Goal: Task Accomplishment & Management: Use online tool/utility

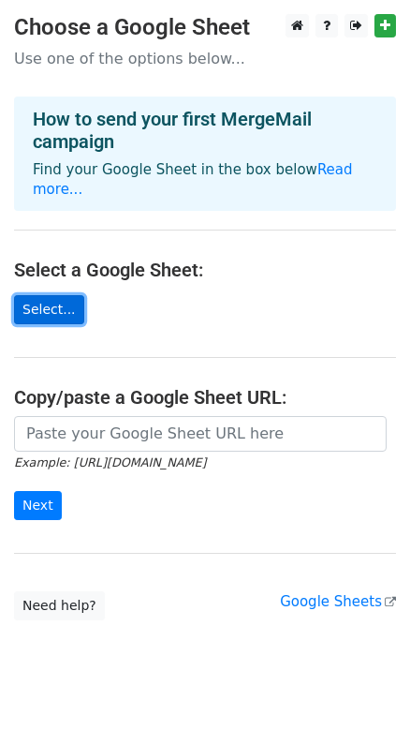
click at [47, 295] on link "Select..." at bounding box center [49, 309] width 70 height 29
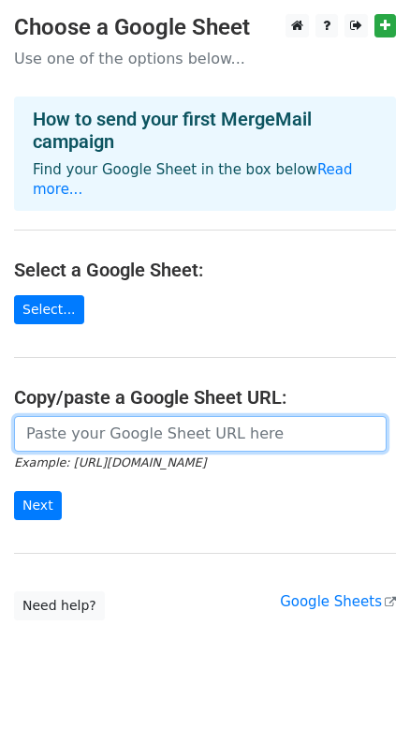
click at [90, 416] on input "url" at bounding box center [200, 434] width 373 height 36
paste input "https://docs.google.com/spreadsheets/d/1DP_UqUEmUcWiEUKYVNbXVeiVDJ3gt3GH/edit?u…"
type input "https://docs.google.com/spreadsheets/d/1DP_UqUEmUcWiEUKYVNbXVeiVDJ3gt3GH/edit?u…"
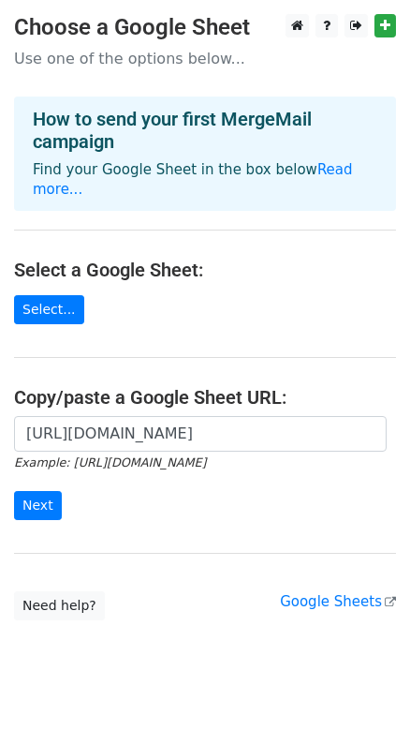
scroll to position [0, 0]
click at [197, 488] on form "https://docs.google.com/spreadsheets/d/1DP_UqUEmUcWiEUKYVNbXVeiVDJ3gt3GH/edit?u…" at bounding box center [205, 468] width 382 height 105
click at [28, 491] on input "Next" at bounding box center [38, 505] width 48 height 29
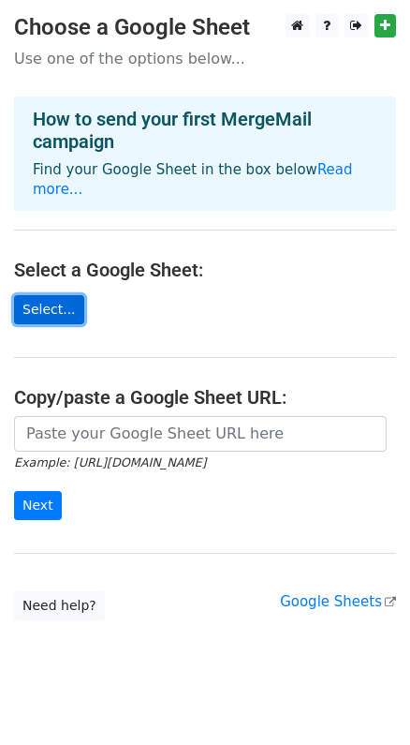
click at [39, 295] on link "Select..." at bounding box center [49, 309] width 70 height 29
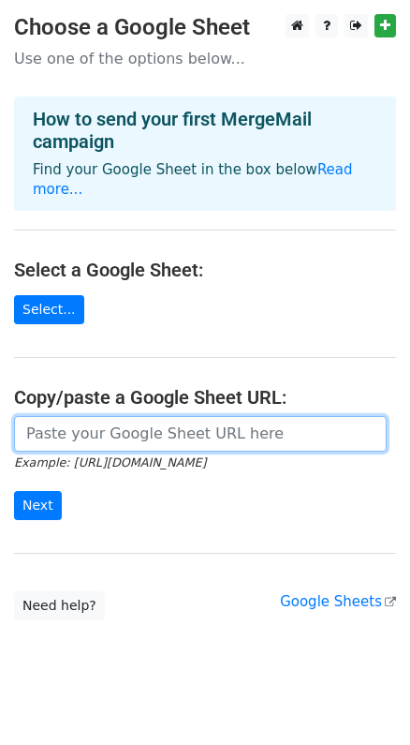
click at [169, 416] on input "url" at bounding box center [200, 434] width 373 height 36
paste input "https://docs.google.com/spreadsheets/d/1DP_UqUEmUcWiEUKYVNbXVeiVDJ3gt3GH/edit?g…"
type input "https://docs.google.com/spreadsheets/d/1DP_UqUEmUcWiEUKYVNbXVeiVDJ3gt3GH/edit?g…"
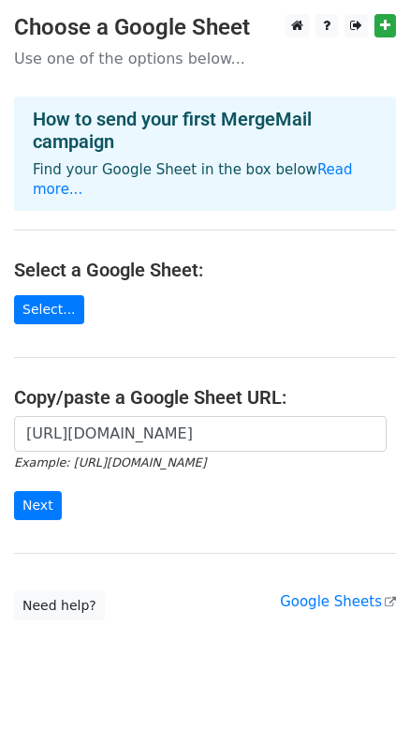
scroll to position [0, 0]
click at [276, 501] on div "https://docs.google.com/spreadsheets/d/1DP_UqUEmUcWiEUKYVNbXVeiVDJ3gt3GH/edit?g…" at bounding box center [205, 478] width 410 height 124
click at [41, 494] on input "Next" at bounding box center [38, 505] width 48 height 29
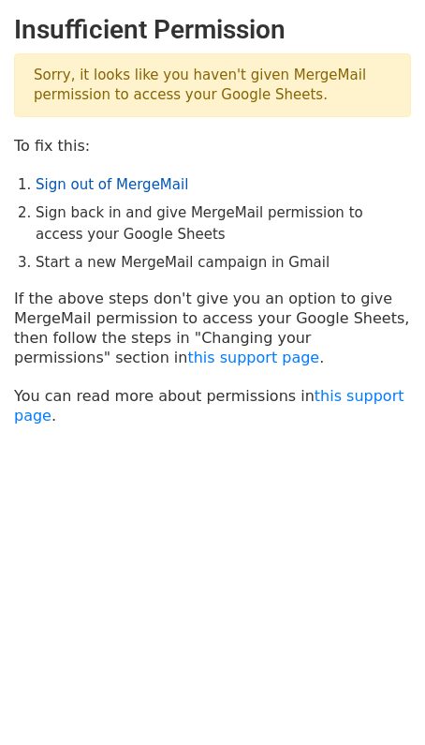
click at [151, 182] on link "Sign out of MergeMail" at bounding box center [112, 184] width 153 height 17
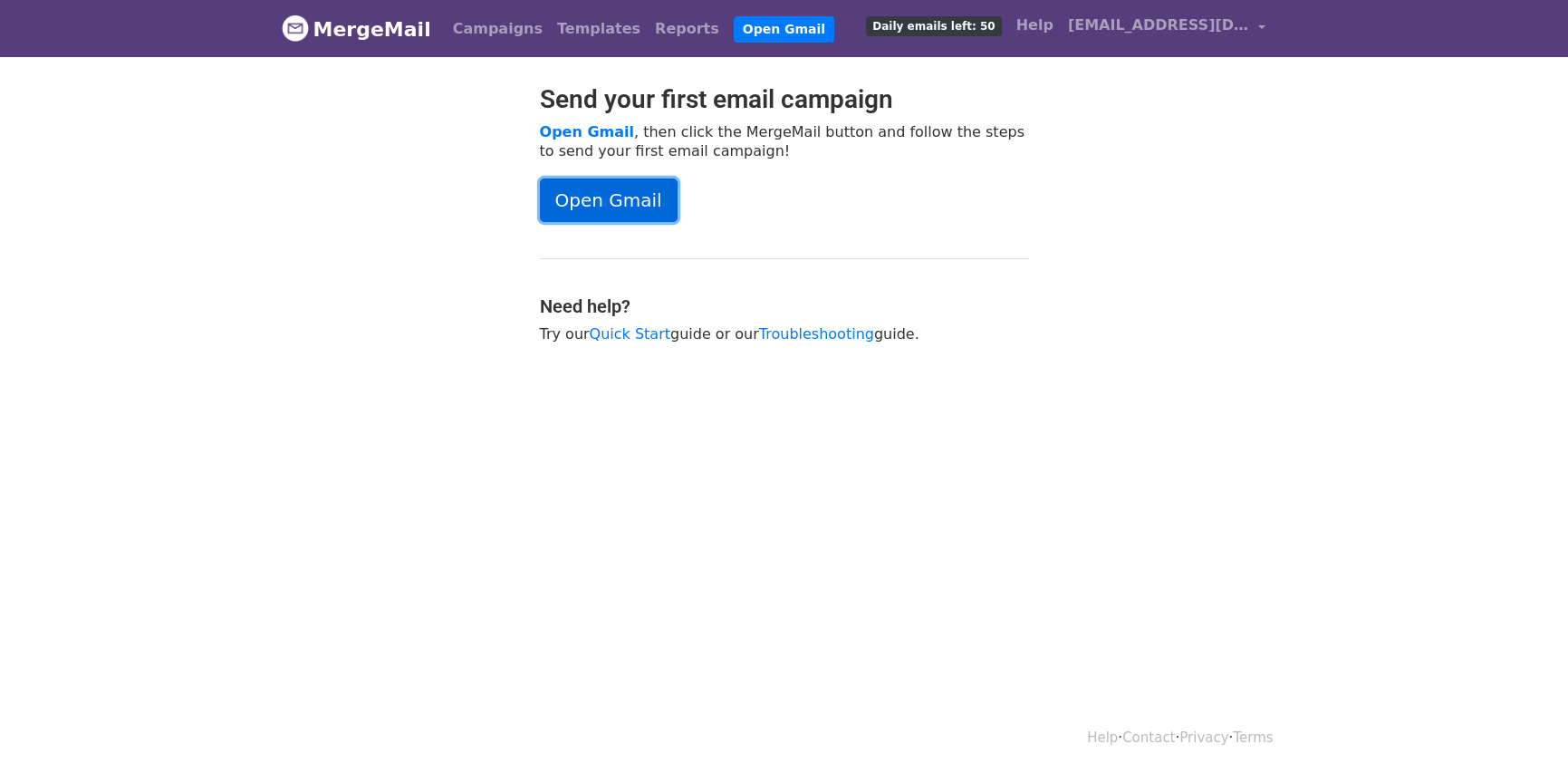
click at [621, 204] on link "Open Gmail" at bounding box center [608, 199] width 137 height 44
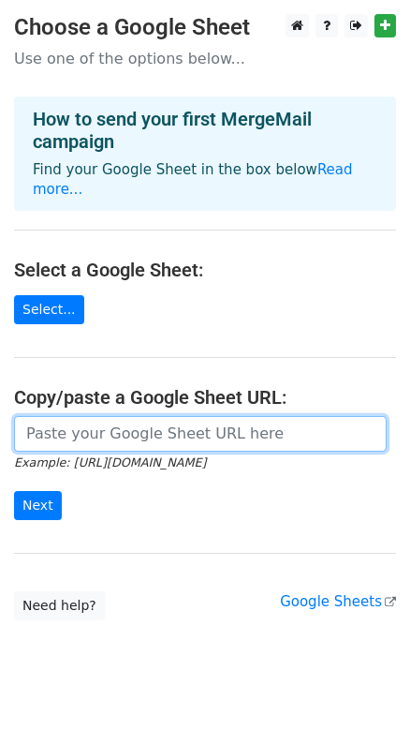
click at [148, 417] on input "url" at bounding box center [200, 434] width 373 height 36
paste input "https://docs.google.com/spreadsheets/d/1DP_UqUEmUcWiEUKYVNbXVeiVDJ3gt3GH/edit?g…"
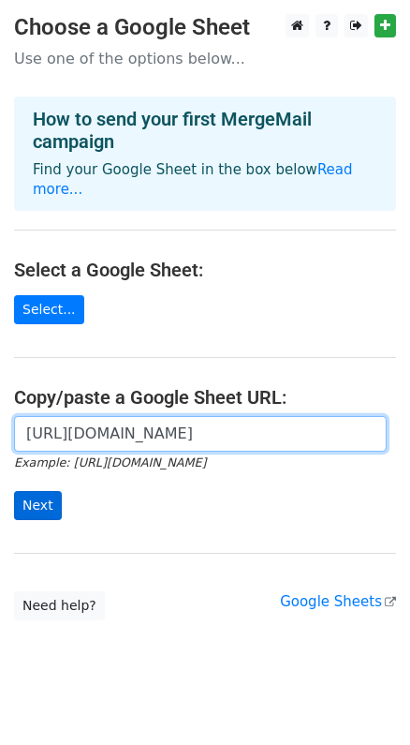
type input "[URL][DOMAIN_NAME]"
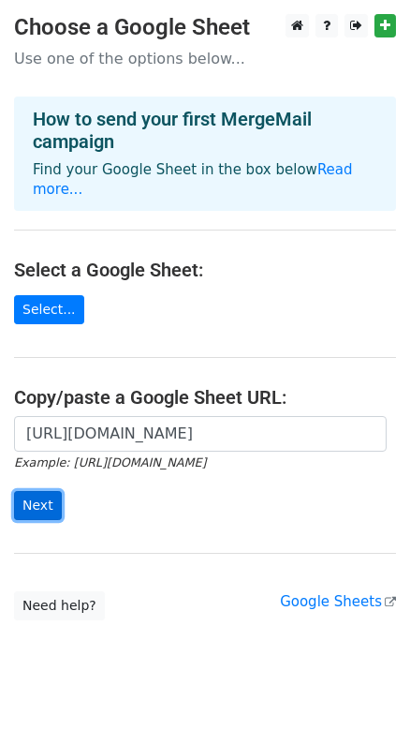
click at [42, 491] on input "Next" at bounding box center [38, 505] width 48 height 29
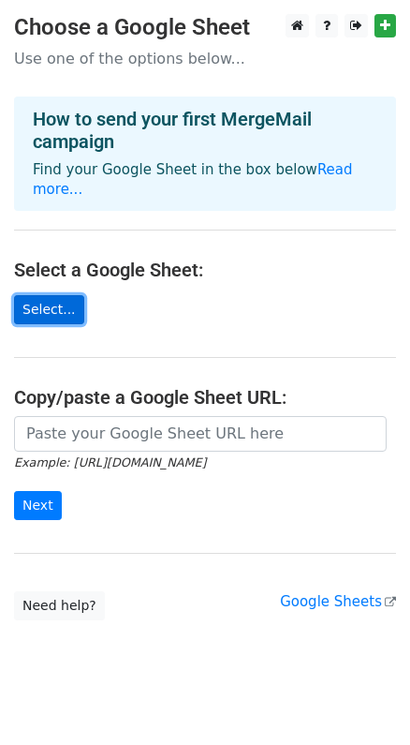
click at [62, 295] on link "Select..." at bounding box center [49, 309] width 70 height 29
click at [127, 565] on main "Choose a Google Sheet Use one of the options below... How to send your first Me…" at bounding box center [205, 317] width 410 height 606
click at [38, 295] on link "Select..." at bounding box center [49, 309] width 70 height 29
click at [51, 295] on link "Select..." at bounding box center [49, 309] width 70 height 29
click at [66, 295] on link "Select..." at bounding box center [49, 309] width 70 height 29
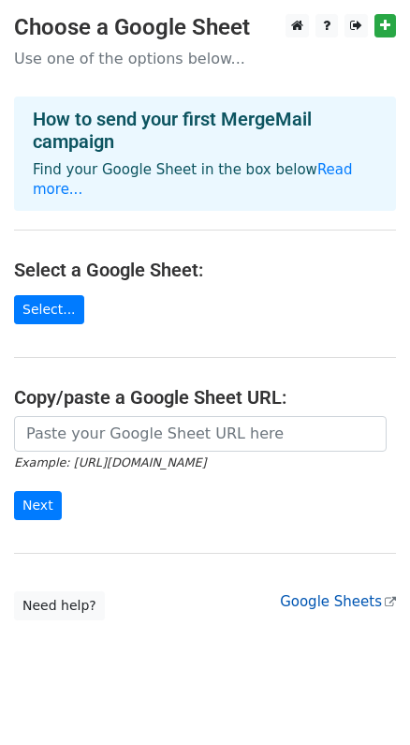
click at [359, 593] on link "Google Sheets" at bounding box center [338, 601] width 116 height 17
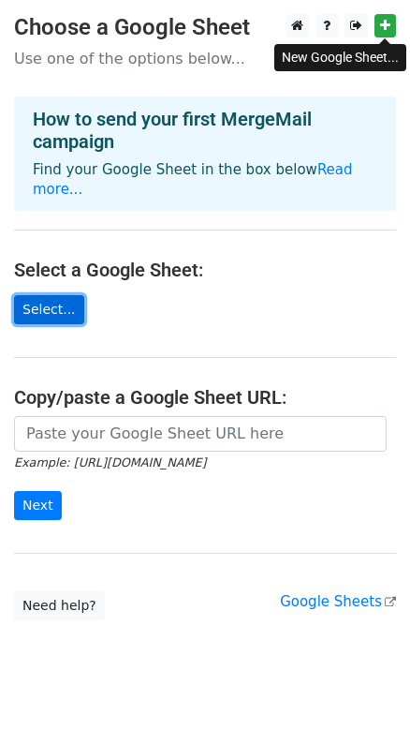
click at [31, 295] on link "Select..." at bounding box center [49, 309] width 70 height 29
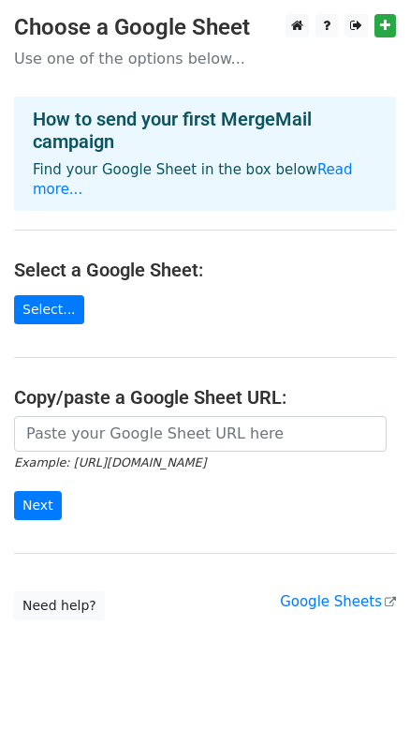
click at [281, 629] on body "Choose a Google Sheet Use one of the options below... How to send your first Me…" at bounding box center [205, 354] width 410 height 681
drag, startPoint x: 264, startPoint y: 623, endPoint x: 269, endPoint y: 396, distance: 226.7
click at [265, 621] on body "Choose a Google Sheet Use one of the options below... How to send your first Me…" at bounding box center [205, 354] width 410 height 681
click at [43, 299] on link "Select..." at bounding box center [49, 309] width 70 height 29
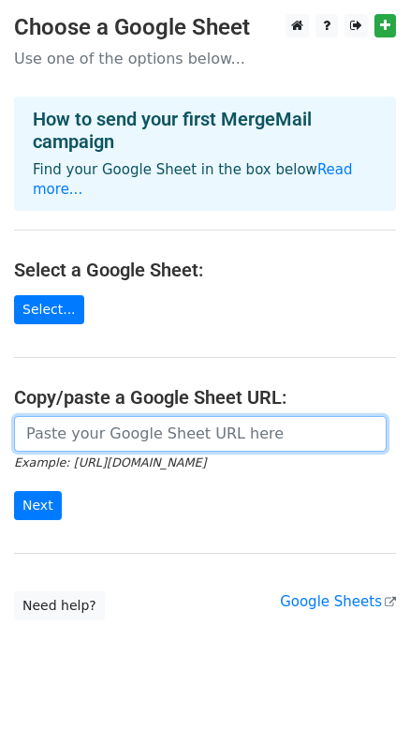
click at [108, 416] on input "url" at bounding box center [200, 434] width 373 height 36
paste input "https://docs.google.com/spreadsheets/d/1DP_UqUEmUcWiEUKYVNbXVeiVDJ3gt3GH/edit?g…"
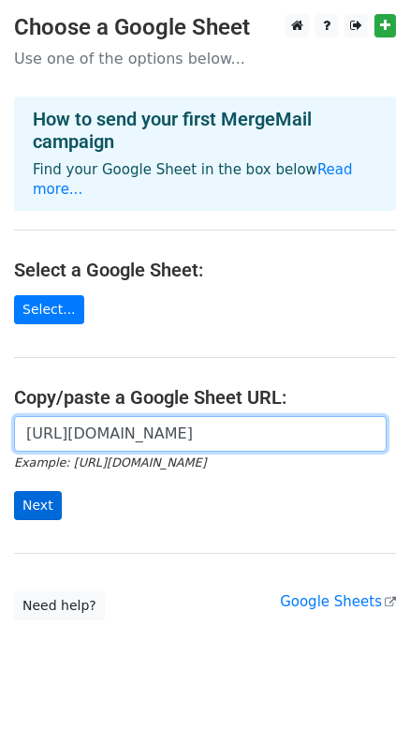
type input "https://docs.google.com/spreadsheets/d/1DP_UqUEmUcWiEUKYVNbXVeiVDJ3gt3GH/edit?g…"
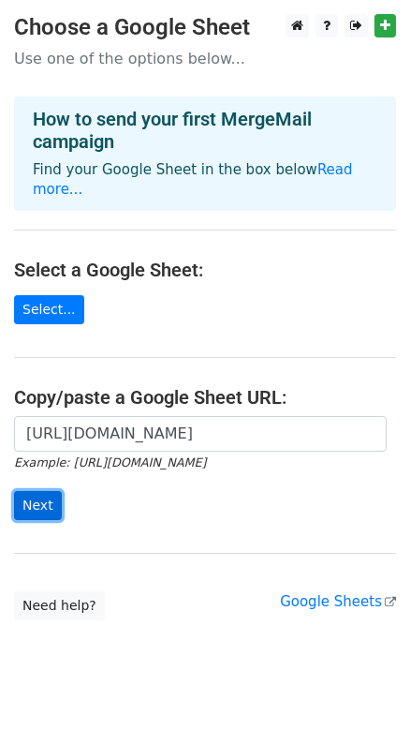
scroll to position [0, 0]
click at [31, 491] on input "Next" at bounding box center [38, 505] width 48 height 29
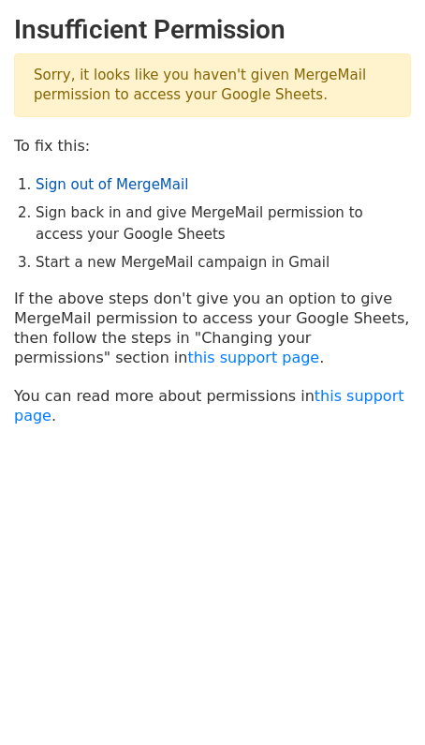
click at [140, 188] on link "Sign out of MergeMail" at bounding box center [112, 184] width 153 height 17
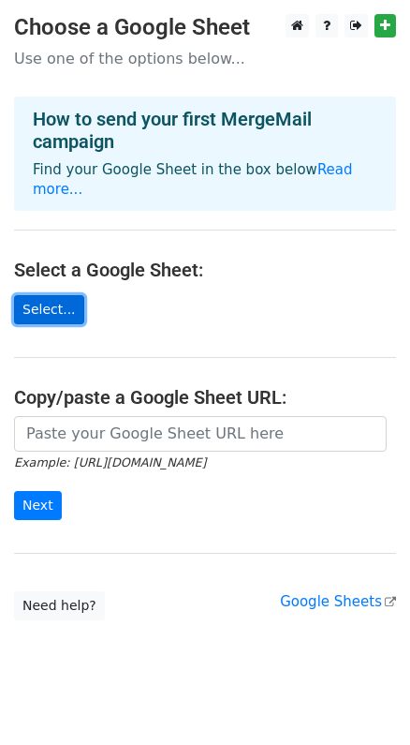
click at [44, 295] on link "Select..." at bounding box center [49, 309] width 70 height 29
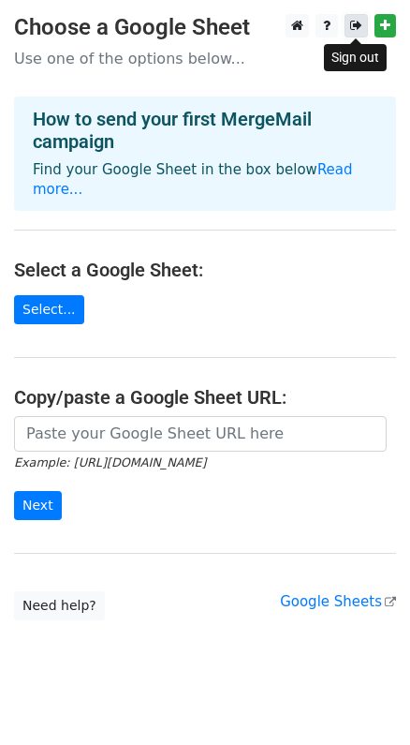
click at [352, 26] on icon at bounding box center [356, 25] width 12 height 13
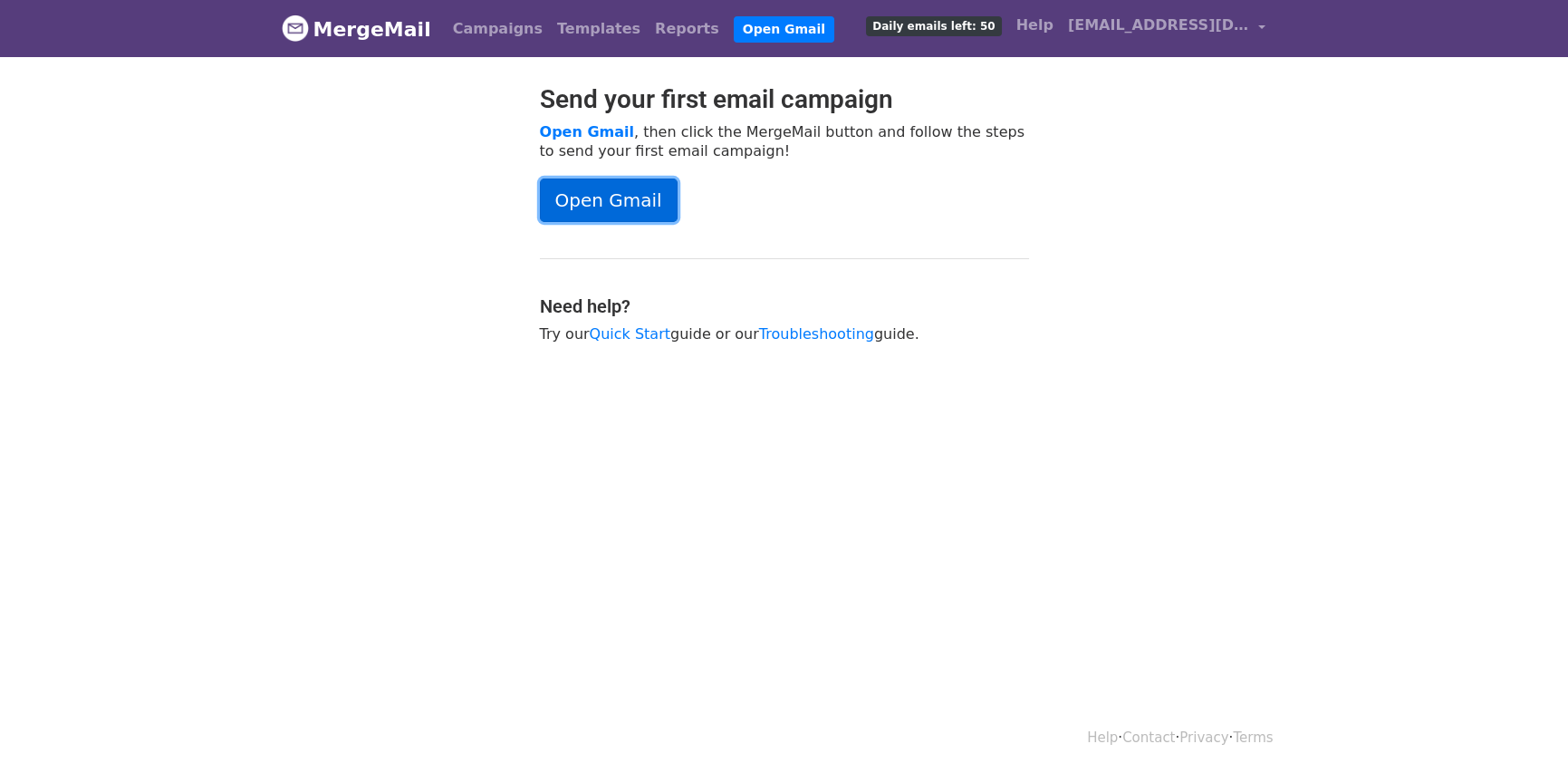
click at [609, 193] on link "Open Gmail" at bounding box center [608, 199] width 137 height 44
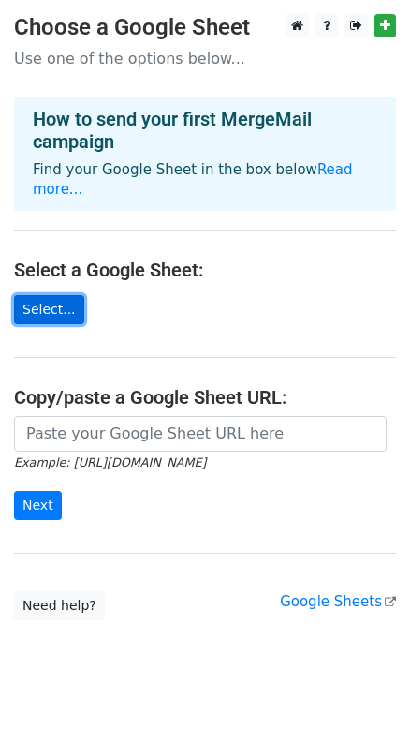
click at [60, 295] on link "Select..." at bounding box center [49, 309] width 70 height 29
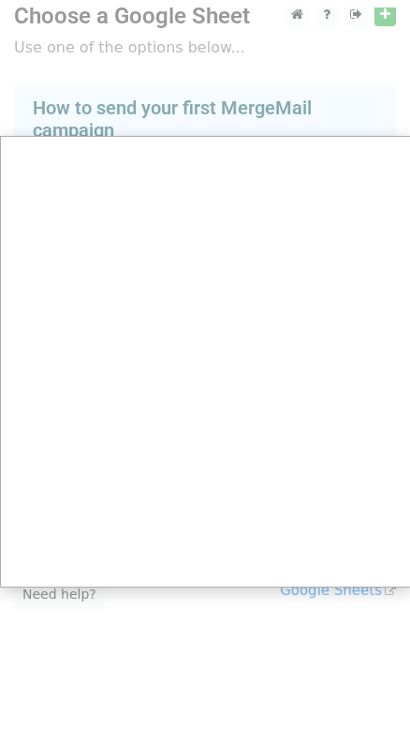
scroll to position [4, 0]
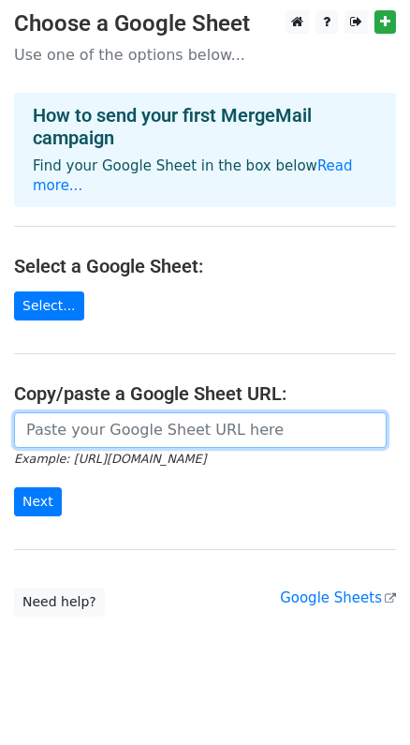
click at [133, 412] on input "url" at bounding box center [200, 430] width 373 height 36
paste input "[URL][DOMAIN_NAME]"
type input "[URL][DOMAIN_NAME]"
paste input "[URL][DOMAIN_NAME]"
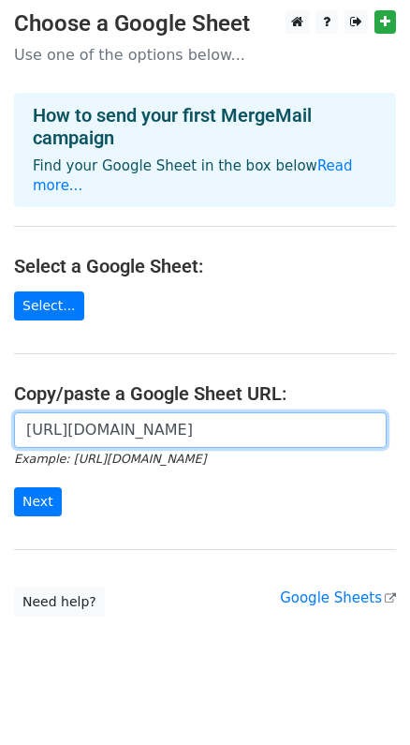
scroll to position [0, 483]
type input "https://docs.google.com/spreadsheets/d/1DP_UqUEmUcWiEUKYVNbXVeiVDJ3gt3GH/edit?g…"
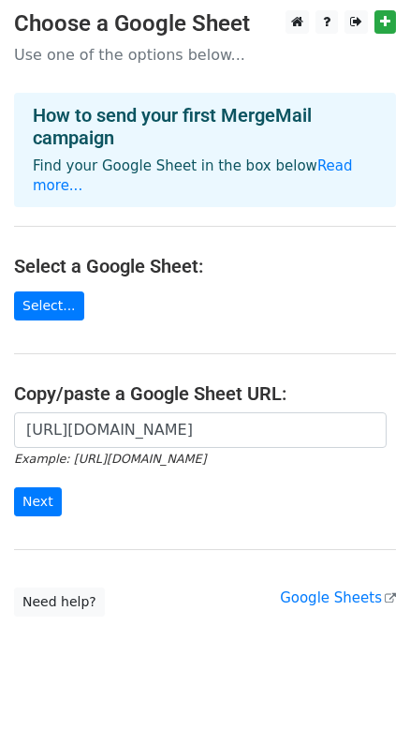
click at [159, 494] on form "https://docs.google.com/spreadsheets/d/1DP_UqUEmUcWiEUKYVNbXVeiVDJ3gt3GH/edit?g…" at bounding box center [205, 464] width 382 height 105
click at [40, 487] on input "Next" at bounding box center [38, 501] width 48 height 29
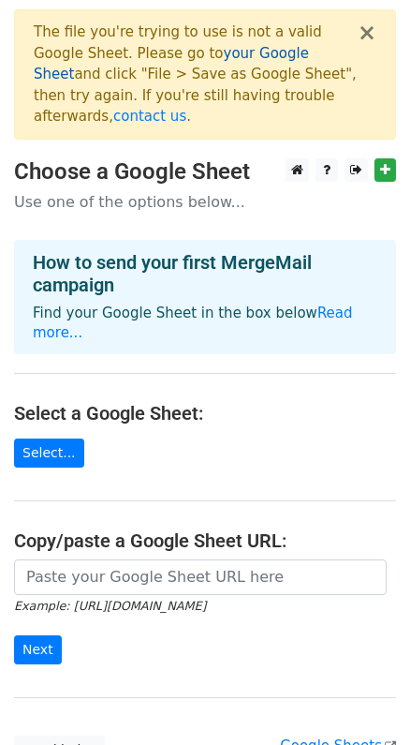
click at [194, 55] on link "your Google Sheet" at bounding box center [171, 64] width 275 height 38
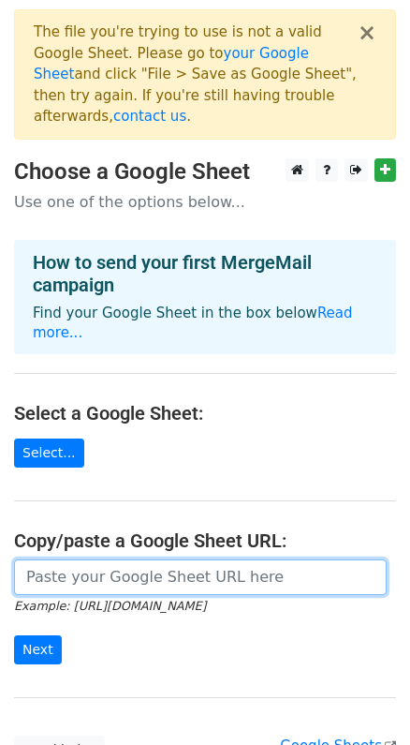
click at [125, 559] on input "url" at bounding box center [200, 577] width 373 height 36
paste input "[URL][DOMAIN_NAME]"
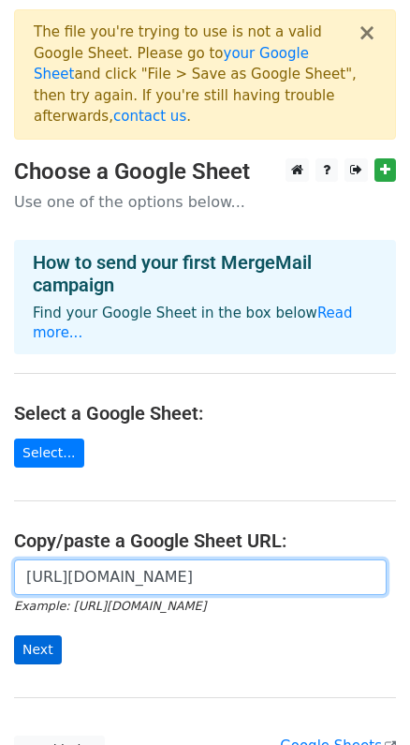
type input "[URL][DOMAIN_NAME]"
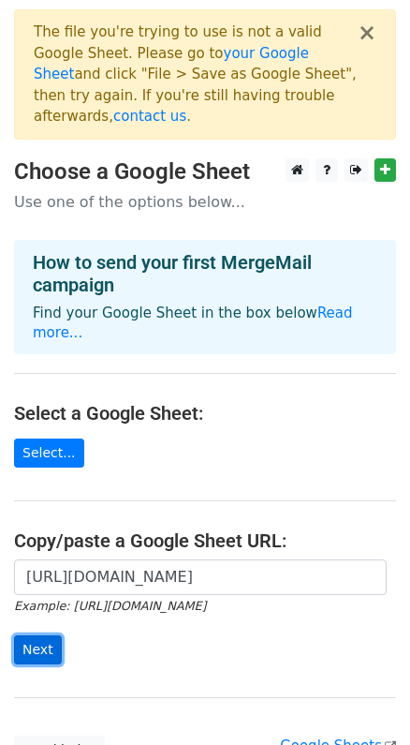
scroll to position [0, 0]
click at [30, 635] on input "Next" at bounding box center [38, 649] width 48 height 29
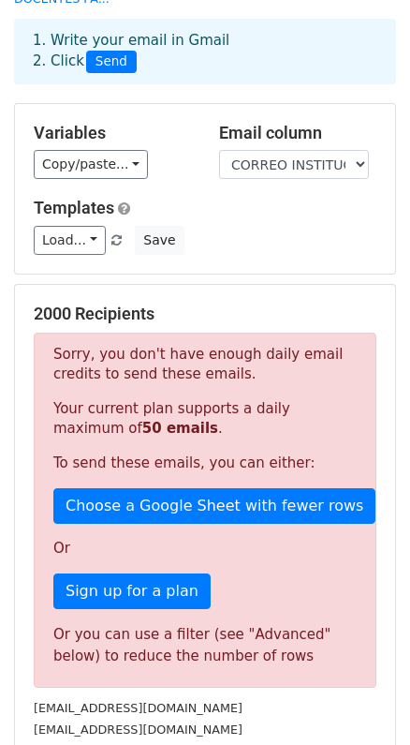
scroll to position [187, 0]
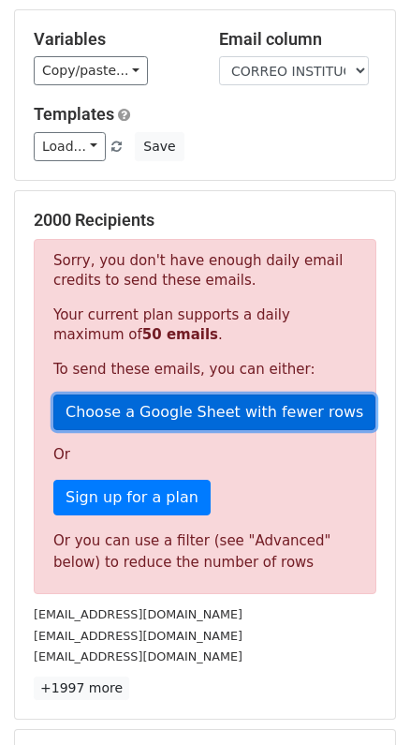
click at [132, 394] on link "Choose a Google Sheet with fewer rows" at bounding box center [214, 412] width 322 height 36
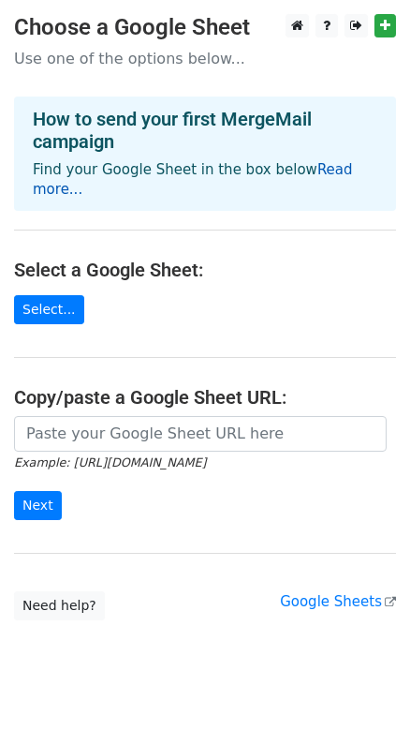
click at [317, 167] on link "Read more..." at bounding box center [193, 179] width 320 height 37
click at [221, 258] on h4 "Select a Google Sheet:" at bounding box center [205, 269] width 382 height 22
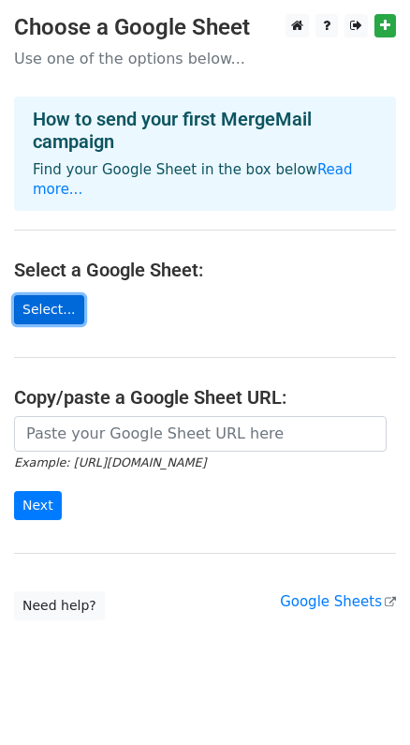
click at [49, 295] on link "Select..." at bounding box center [49, 309] width 70 height 29
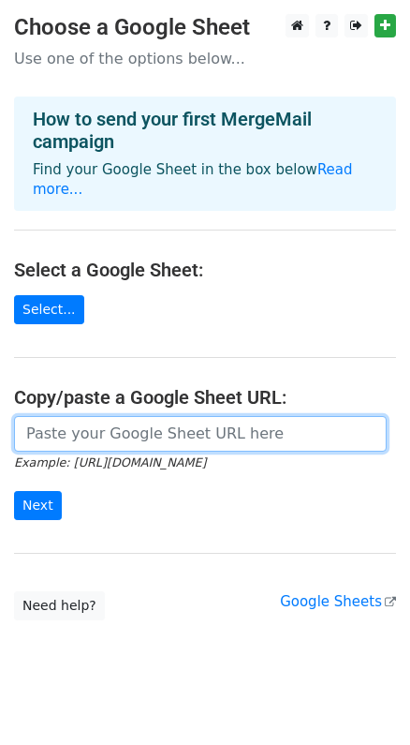
click at [111, 416] on input "url" at bounding box center [200, 434] width 373 height 36
paste input "https://docs.google.com/spreadsheets/d/1qv3t8D9bWj0aSYUypQOXREx-1OjGB7Ux/edit?g…"
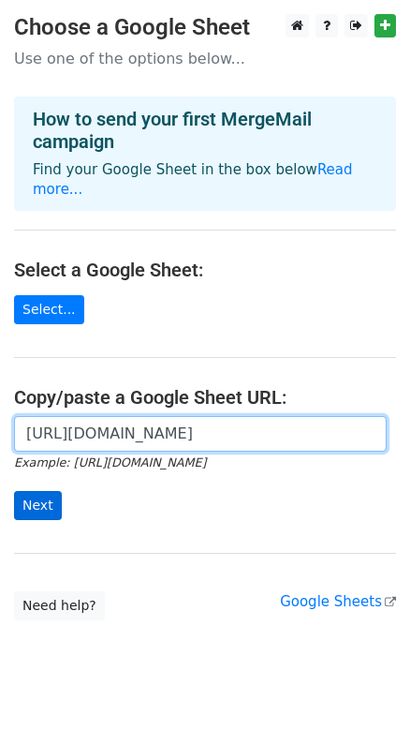
type input "https://docs.google.com/spreadsheets/d/1qv3t8D9bWj0aSYUypQOXREx-1OjGB7Ux/edit?g…"
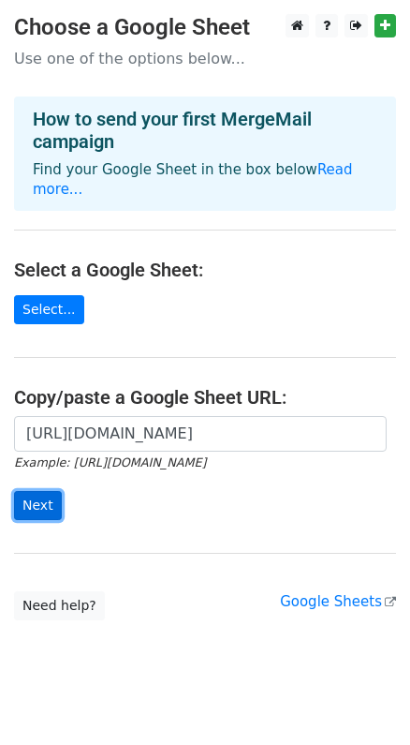
click at [38, 491] on input "Next" at bounding box center [38, 505] width 48 height 29
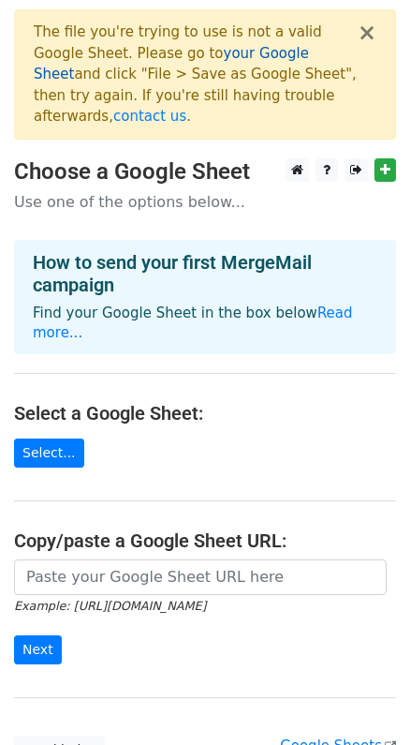
click at [242, 53] on link "your Google Sheet" at bounding box center [171, 64] width 275 height 38
click at [170, 391] on main "× The file you're trying to use is not a valid Google Sheet. Please go to your …" at bounding box center [205, 386] width 410 height 755
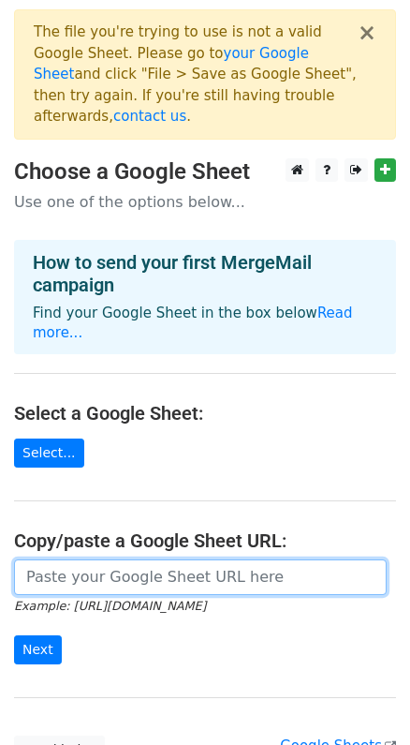
click at [119, 559] on input "url" at bounding box center [200, 577] width 373 height 36
paste input "https://docs.google.com/spreadsheets/d/1qv3t8D9bWj0aSYUypQOXREx-1OjGB7Ux/edit?g…"
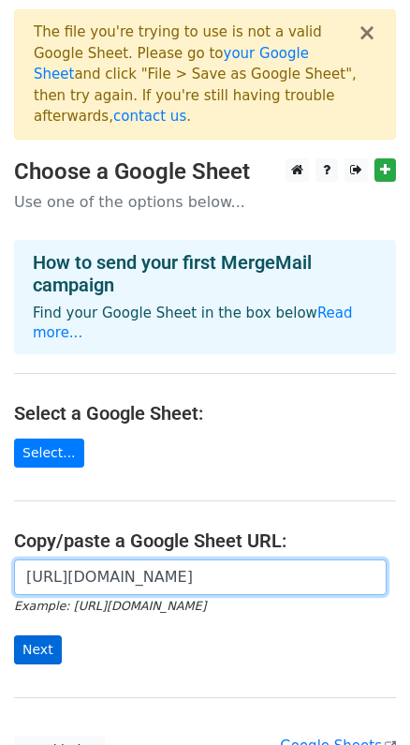
type input "https://docs.google.com/spreadsheets/d/1qv3t8D9bWj0aSYUypQOXREx-1OjGB7Ux/edit?g…"
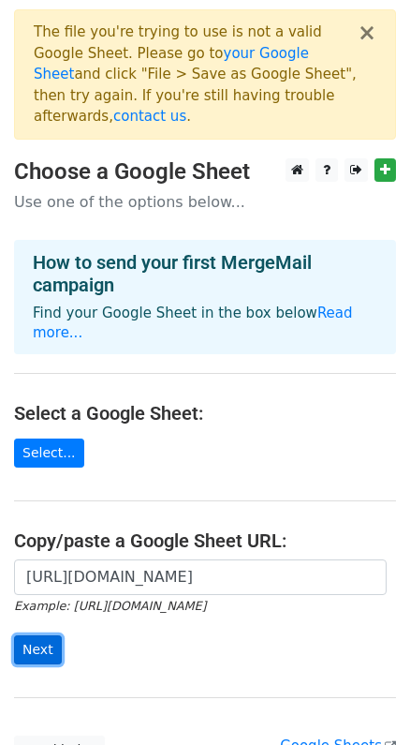
click at [42, 635] on input "Next" at bounding box center [38, 649] width 48 height 29
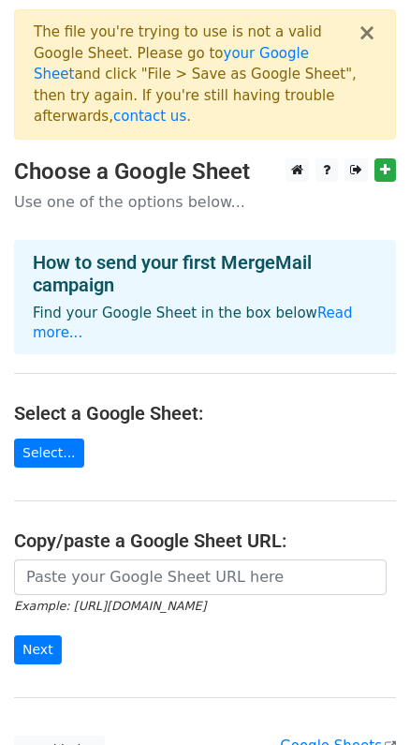
click at [377, 35] on div "× The file you're trying to use is not a valid Google Sheet. Please go to your …" at bounding box center [205, 74] width 382 height 130
click at [372, 33] on button "×" at bounding box center [367, 33] width 19 height 22
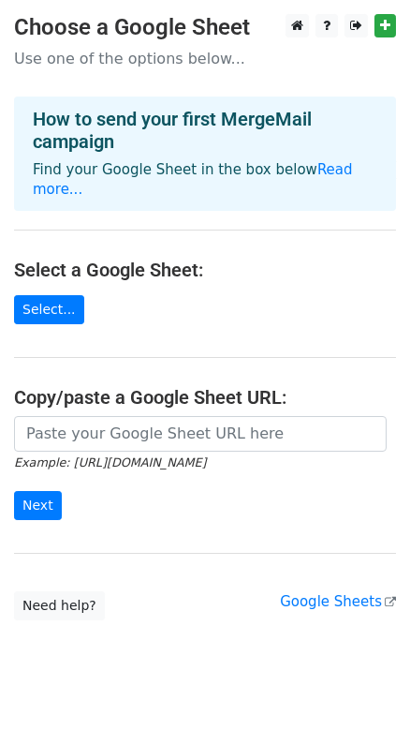
click at [288, 258] on h4 "Select a Google Sheet:" at bounding box center [205, 269] width 382 height 22
click at [111, 315] on main "Choose a Google Sheet Use one of the options below... How to send your first Me…" at bounding box center [205, 317] width 410 height 606
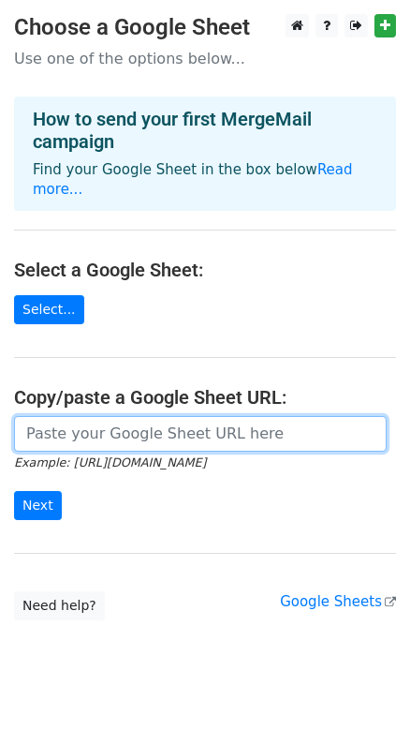
click at [159, 419] on input "url" at bounding box center [200, 434] width 373 height 36
paste input "https://docs.google.com/spreadsheets/d/1R8I3c8iHjS_CK5rxtiOADoOa2RAPJmd0mQ-x3Dq…"
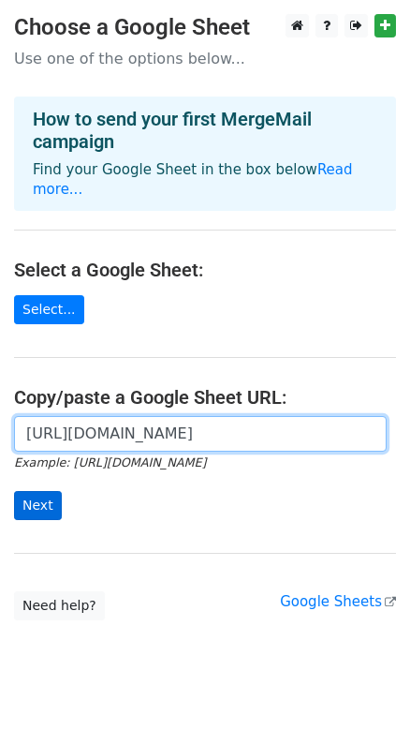
type input "https://docs.google.com/spreadsheets/d/1R8I3c8iHjS_CK5rxtiOADoOa2RAPJmd0mQ-x3Dq…"
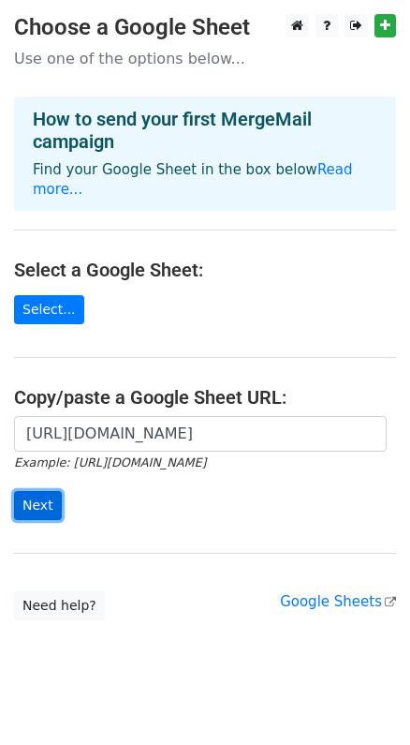
scroll to position [0, 0]
click at [38, 491] on input "Next" at bounding box center [38, 505] width 48 height 29
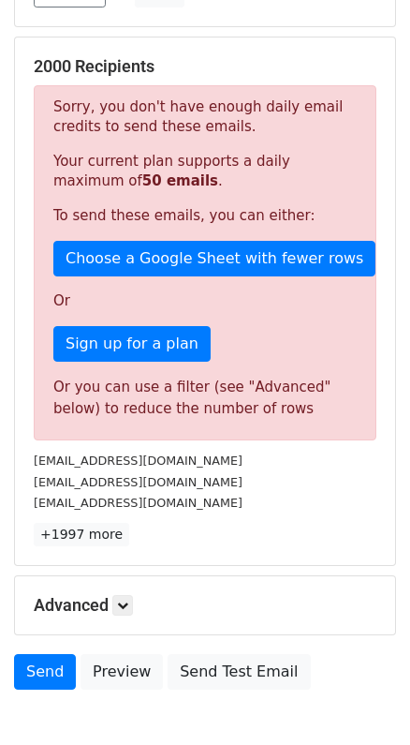
scroll to position [375, 0]
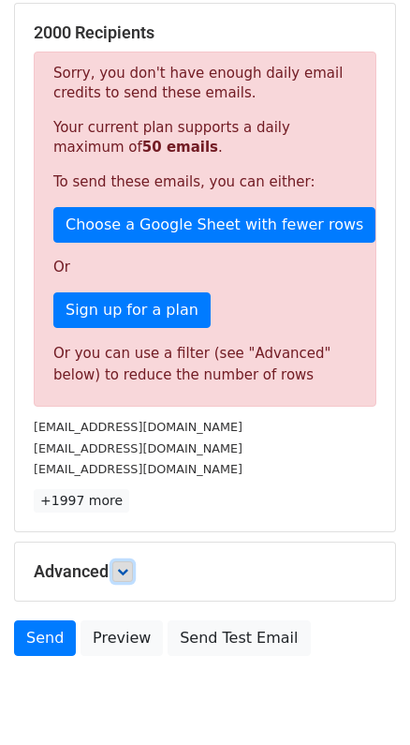
click at [125, 566] on icon at bounding box center [122, 571] width 11 height 11
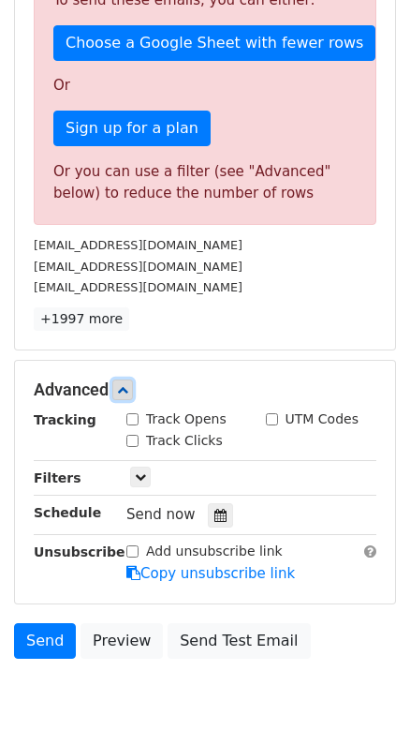
scroll to position [562, 0]
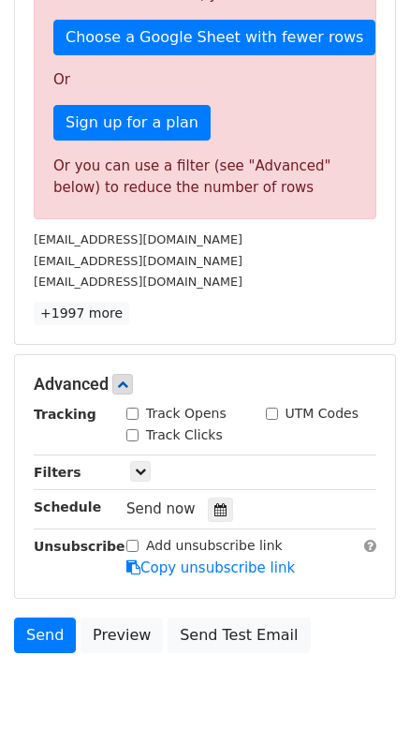
click at [266, 407] on input "UTM Codes" at bounding box center [272, 413] width 12 height 12
click at [269, 407] on input "UTM Codes" at bounding box center [272, 413] width 12 height 12
checkbox input "true"
click at [129, 407] on input "Track Opens" at bounding box center [132, 413] width 12 height 12
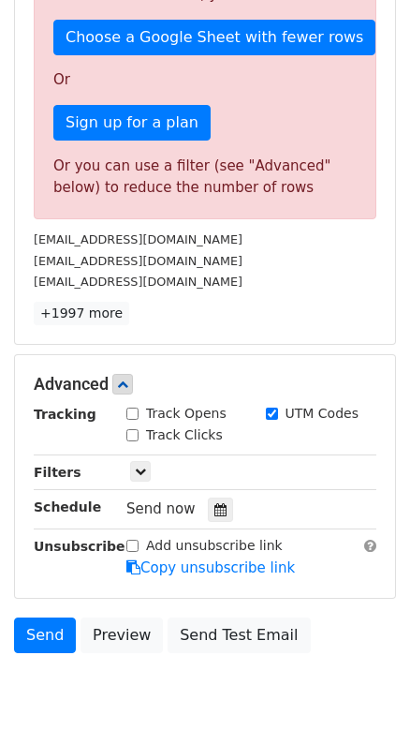
checkbox input "true"
click at [141, 425] on div "Track Clicks" at bounding box center [174, 435] width 96 height 20
click at [120, 254] on small "dosolorzanoob@ucvvirtual.edu.pe" at bounding box center [138, 261] width 209 height 14
click at [114, 254] on small "dosolorzanoob@ucvvirtual.edu.pe" at bounding box center [138, 261] width 209 height 14
click at [95, 254] on small "dosolorzanoob@ucvvirtual.edu.pe" at bounding box center [138, 261] width 209 height 14
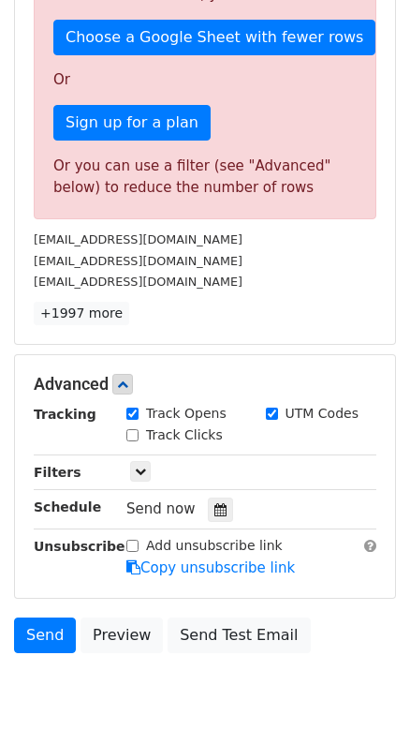
click at [269, 355] on div "Advanced Tracking Track Opens UTM Codes Track Clicks Filters Only include sprea…" at bounding box center [205, 476] width 380 height 243
click at [142, 425] on div "Track Clicks" at bounding box center [174, 435] width 96 height 20
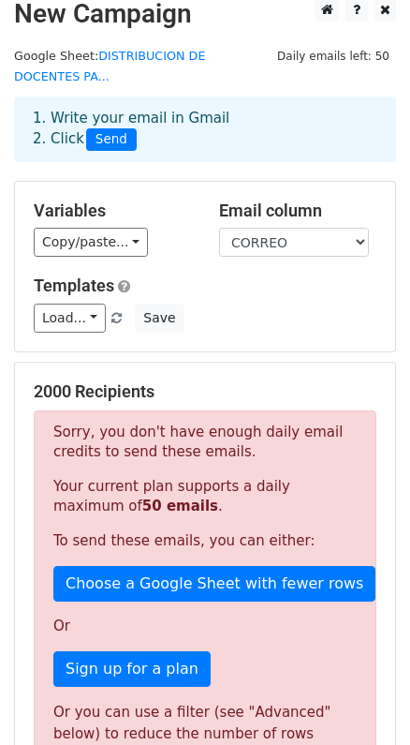
scroll to position [0, 0]
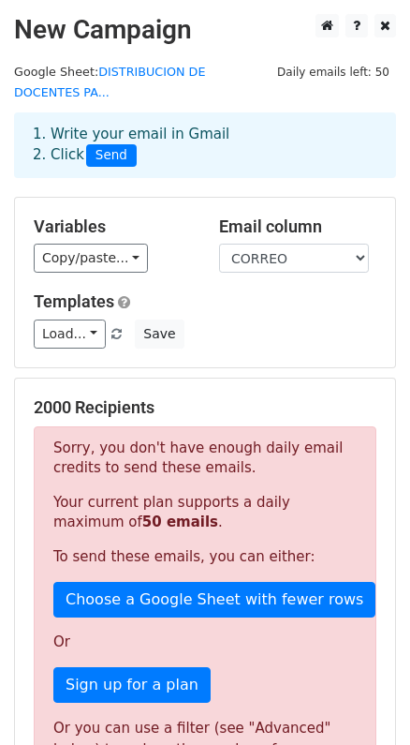
click at [280, 319] on div "Load... No templates saved Save" at bounding box center [205, 333] width 371 height 29
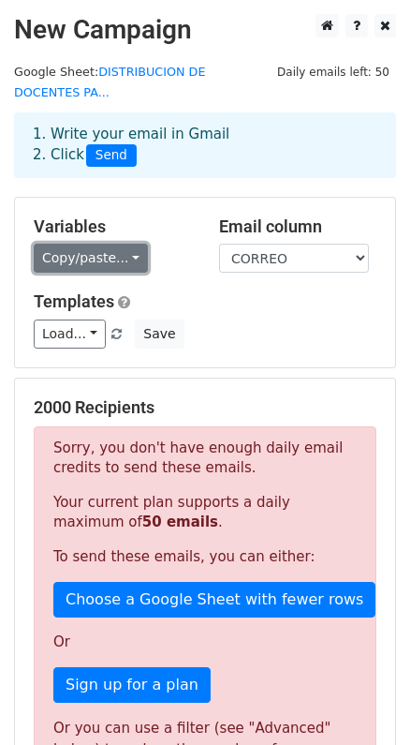
click at [125, 243] on link "Copy/paste..." at bounding box center [91, 257] width 114 height 29
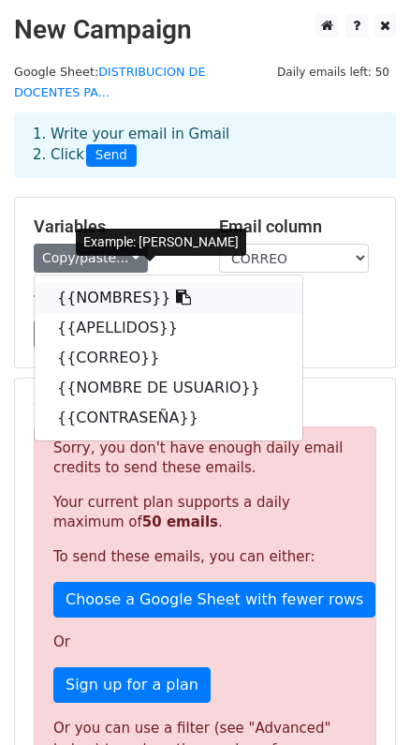
click at [121, 283] on link "{{NOMBRES}}" at bounding box center [169, 298] width 268 height 30
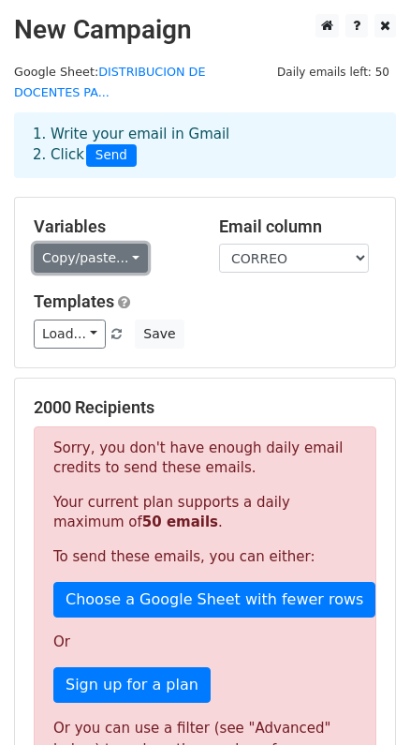
click at [126, 243] on link "Copy/paste..." at bounding box center [91, 257] width 114 height 29
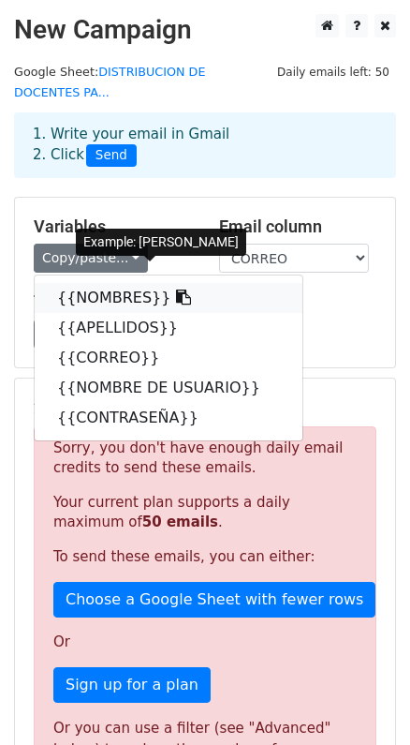
click at [108, 283] on link "{{NOMBRES}}" at bounding box center [169, 298] width 268 height 30
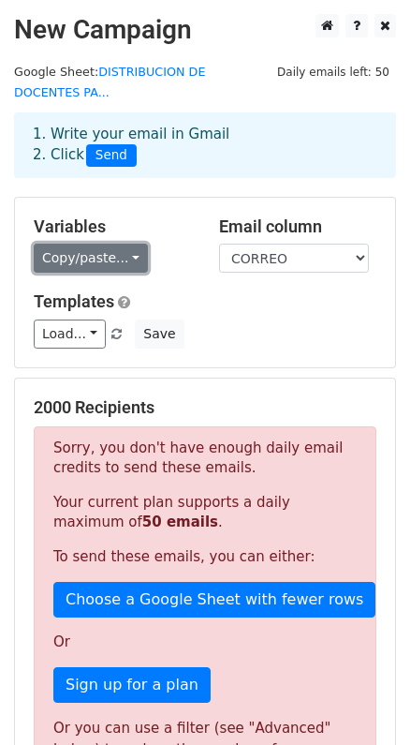
click at [59, 243] on link "Copy/paste..." at bounding box center [91, 257] width 114 height 29
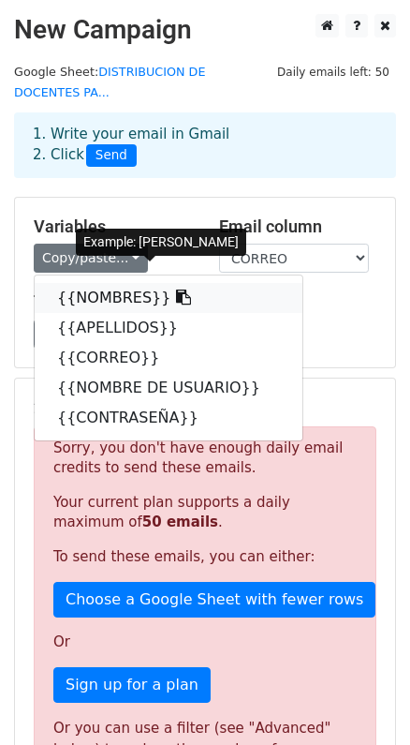
click at [81, 283] on link "{{NOMBRES}}" at bounding box center [169, 298] width 268 height 30
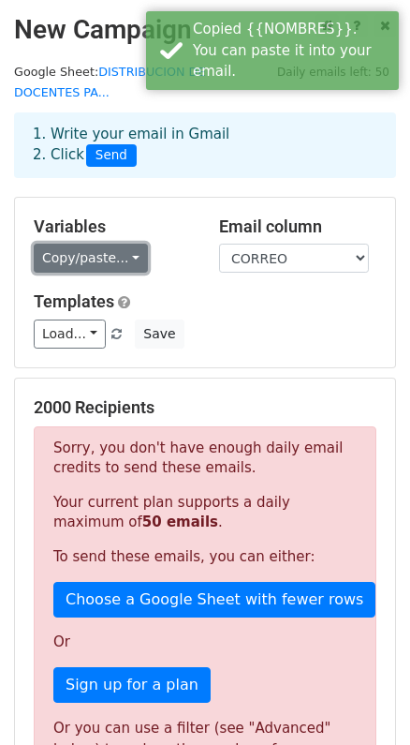
click at [90, 245] on link "Copy/paste..." at bounding box center [91, 257] width 114 height 29
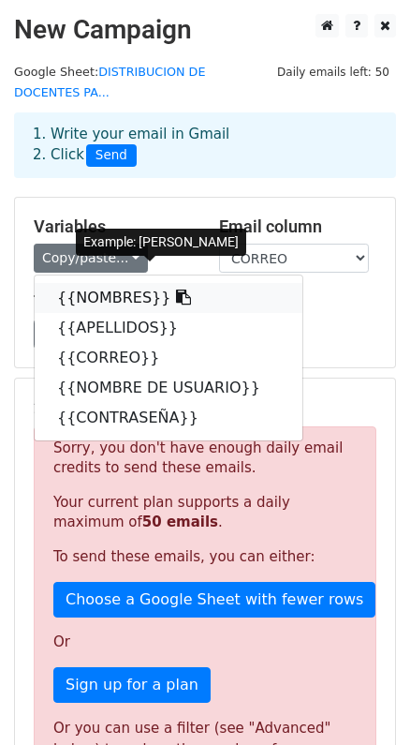
click at [176, 289] on icon at bounding box center [183, 296] width 15 height 15
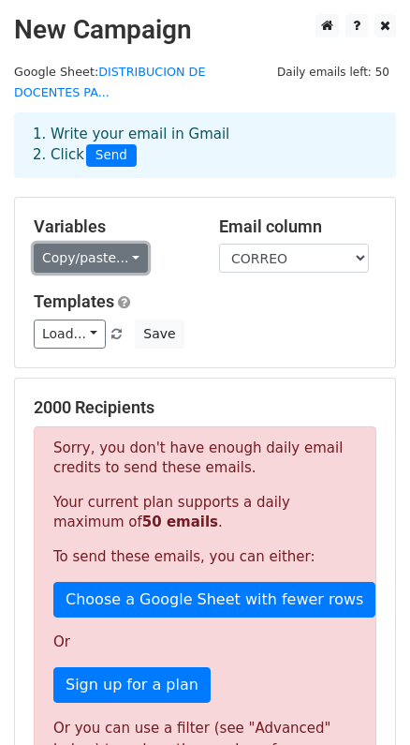
click at [122, 243] on link "Copy/paste..." at bounding box center [91, 257] width 114 height 29
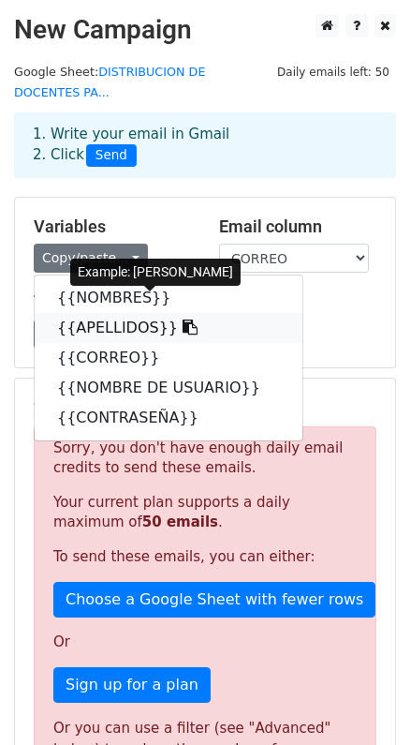
click at [183, 319] on icon at bounding box center [190, 326] width 15 height 15
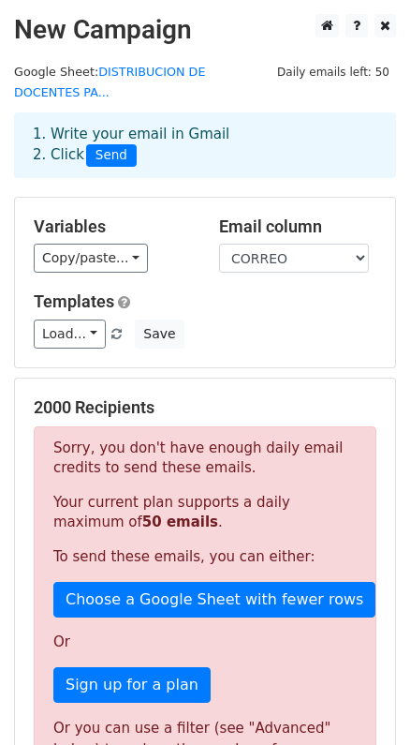
click at [168, 249] on div "Copy/paste... {{NOMBRES}} {{APELLIDOS}} {{CORREO}} {{NOMBRE DE USUARIO}} {{CONT…" at bounding box center [112, 257] width 157 height 29
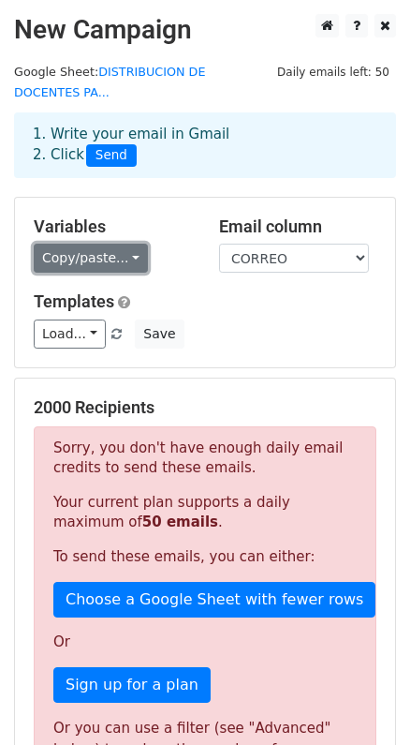
click at [125, 243] on link "Copy/paste..." at bounding box center [91, 257] width 114 height 29
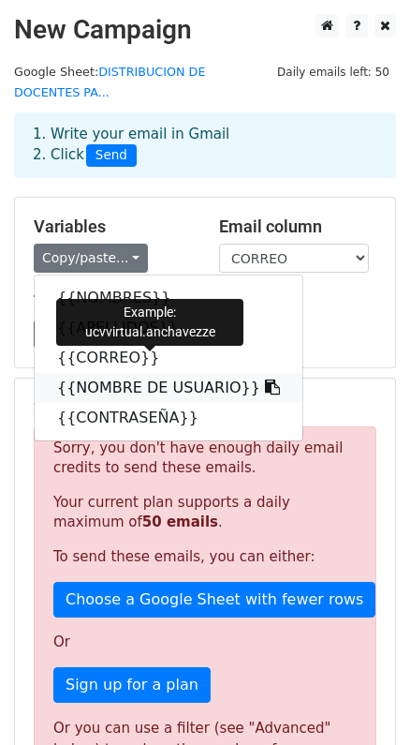
click at [265, 379] on icon at bounding box center [272, 386] width 15 height 15
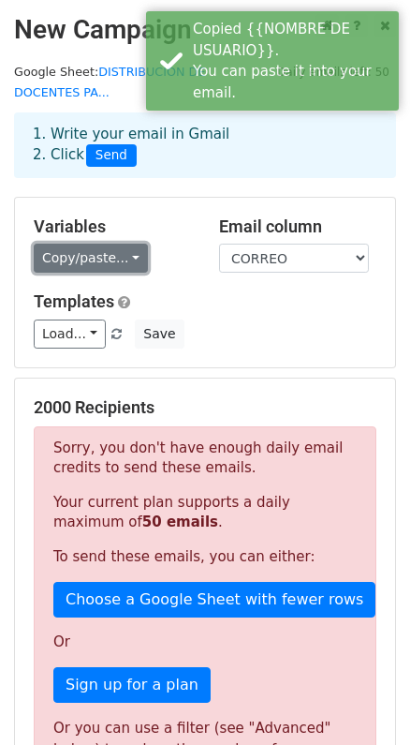
click at [127, 243] on link "Copy/paste..." at bounding box center [91, 257] width 114 height 29
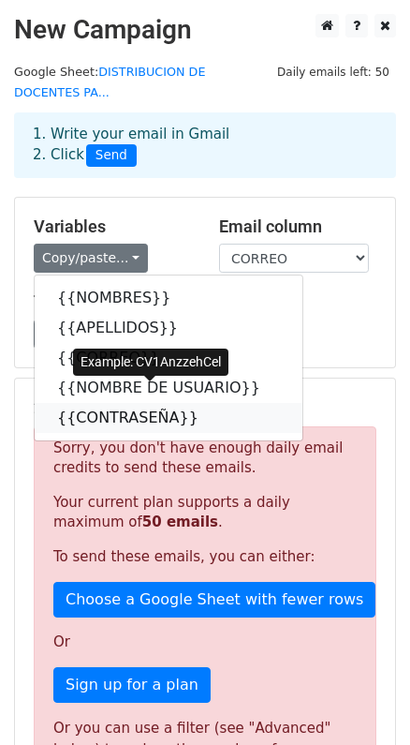
drag, startPoint x: 179, startPoint y: 397, endPoint x: 136, endPoint y: 400, distance: 43.2
click at [203, 409] on icon at bounding box center [210, 416] width 15 height 15
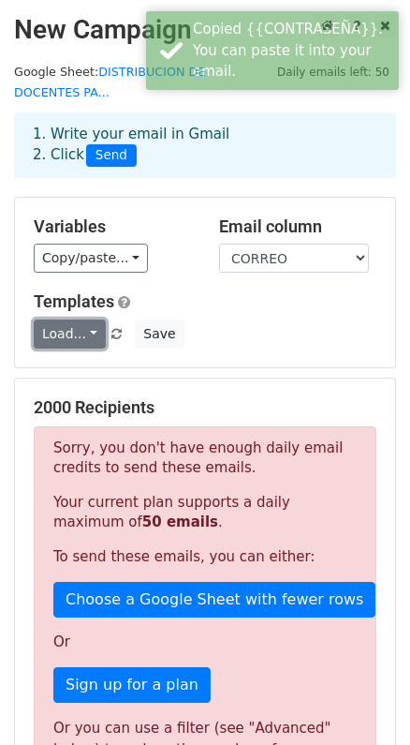
click at [84, 319] on link "Load..." at bounding box center [70, 333] width 72 height 29
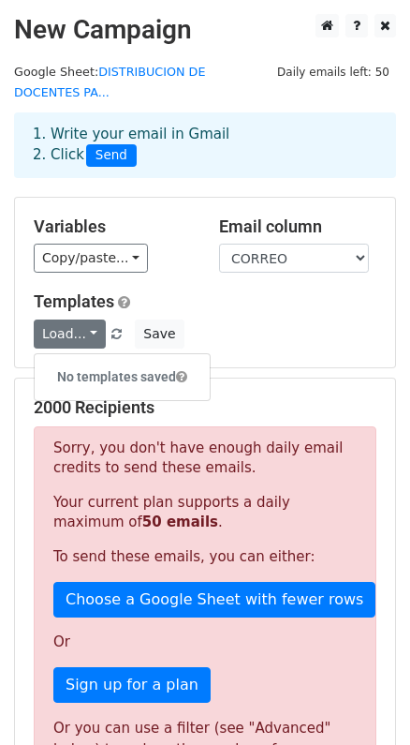
click at [232, 291] on h5 "Templates" at bounding box center [205, 301] width 343 height 21
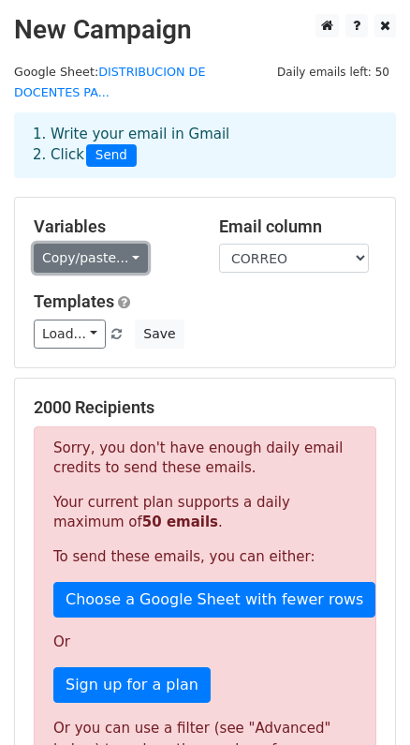
click at [124, 243] on link "Copy/paste..." at bounding box center [91, 257] width 114 height 29
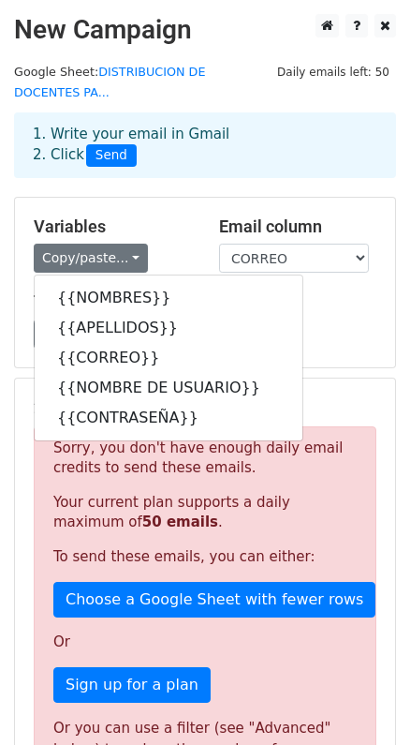
click at [317, 291] on h5 "Templates" at bounding box center [205, 301] width 343 height 21
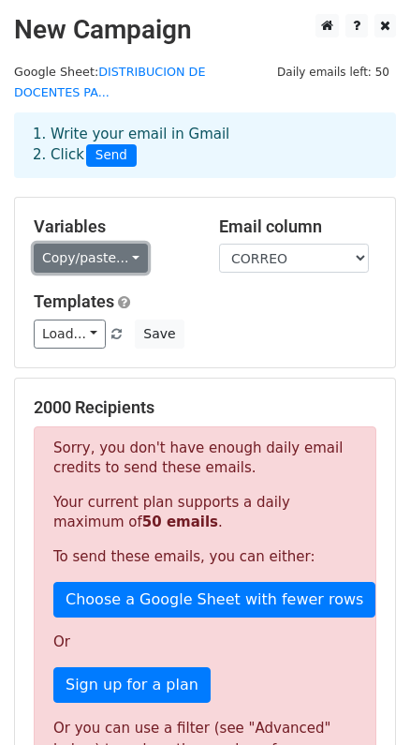
click at [129, 243] on link "Copy/paste..." at bounding box center [91, 257] width 114 height 29
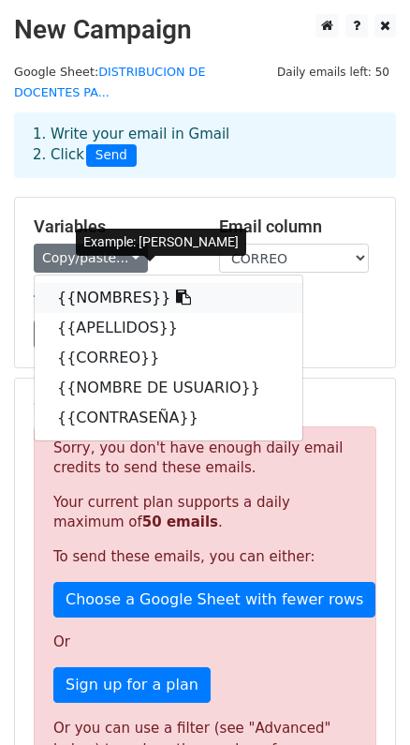
click at [176, 289] on icon at bounding box center [183, 296] width 15 height 15
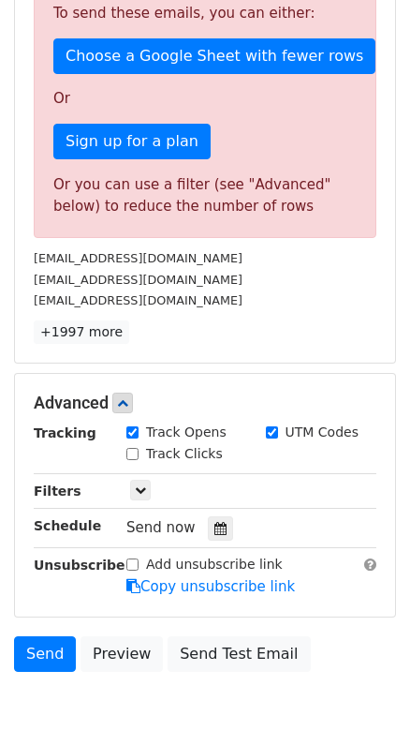
scroll to position [562, 0]
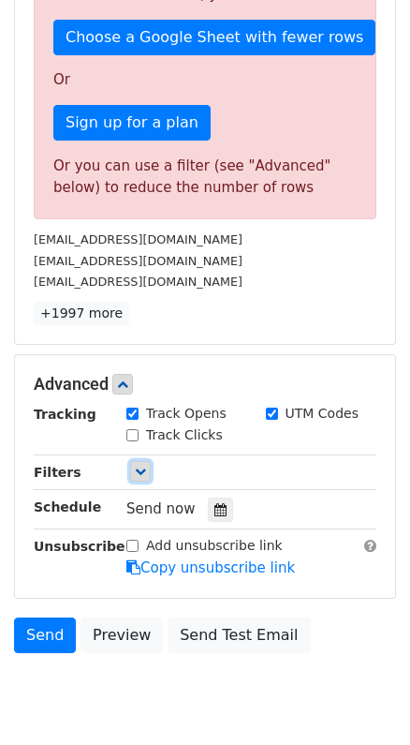
click at [144, 465] on icon at bounding box center [140, 470] width 11 height 11
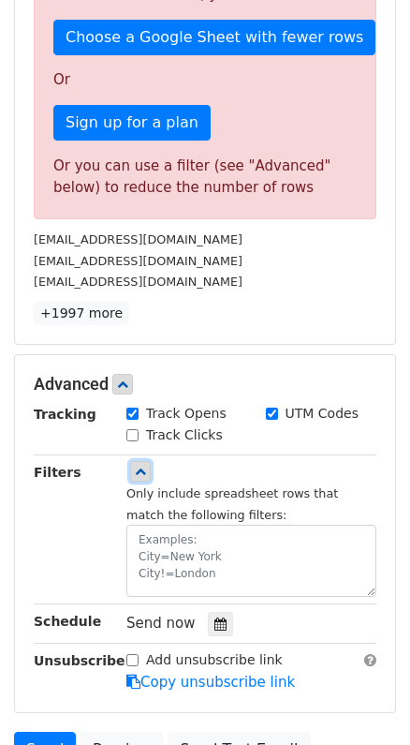
click at [144, 465] on icon at bounding box center [140, 470] width 11 height 11
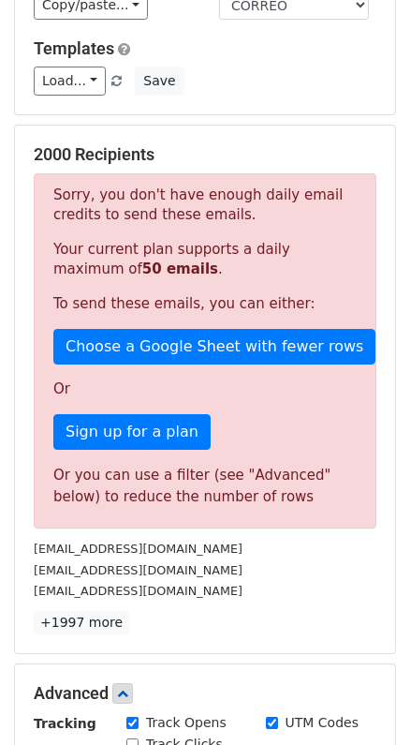
scroll to position [281, 0]
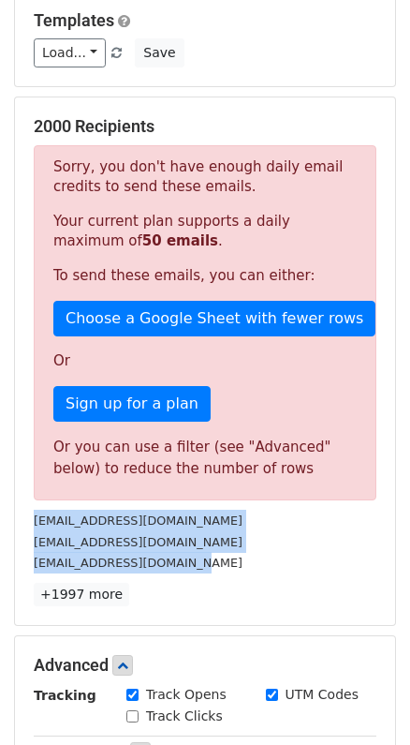
drag, startPoint x: 178, startPoint y: 548, endPoint x: 33, endPoint y: 498, distance: 153.4
click at [33, 509] on div "anchavezze@ucvvirtual.edu.pe dosolorzanoob@ucvvirtual.edu.pe lpazdo@ucvvirtual.…" at bounding box center [205, 541] width 371 height 64
click at [209, 552] on div "lpazdo@ucvvirtual.edu.pe" at bounding box center [205, 563] width 371 height 22
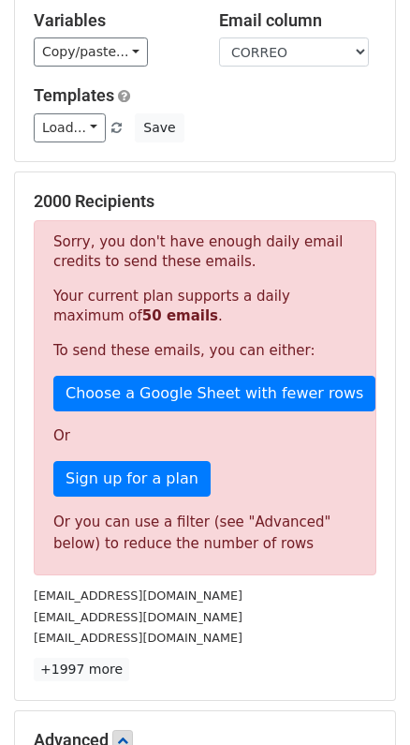
scroll to position [0, 0]
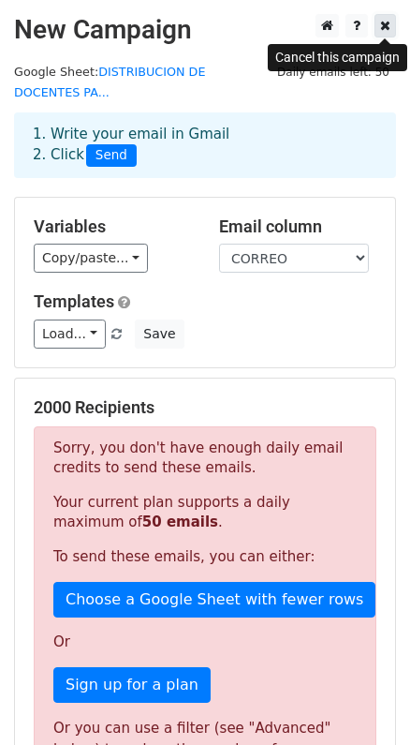
click at [387, 35] on link at bounding box center [386, 25] width 22 height 23
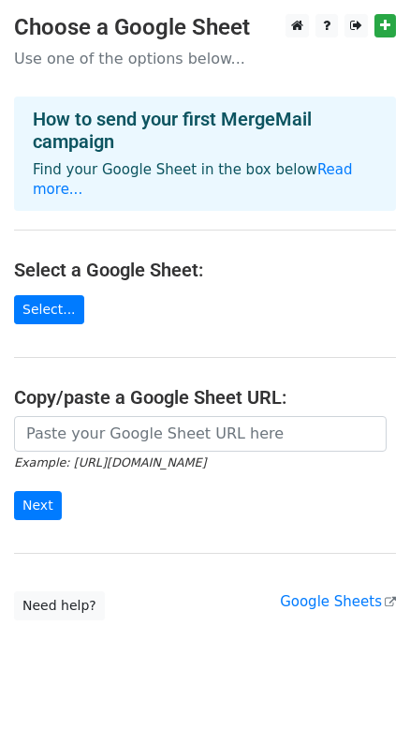
click at [348, 226] on main "Choose a Google Sheet Use one of the options below... How to send your first Me…" at bounding box center [205, 317] width 410 height 606
click at [322, 55] on p "Use one of the options below..." at bounding box center [205, 59] width 382 height 20
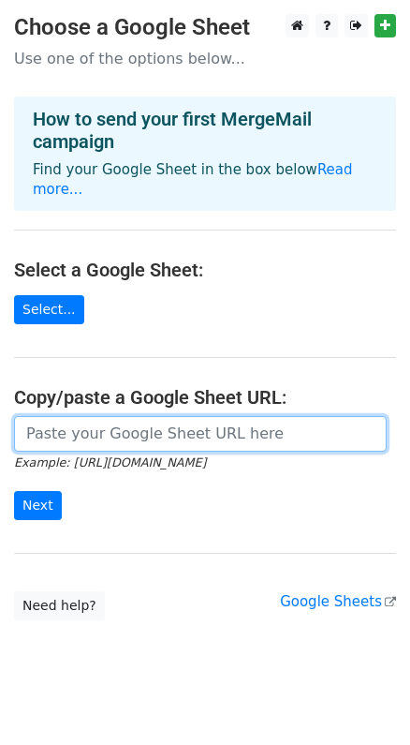
click at [91, 417] on input "url" at bounding box center [200, 434] width 373 height 36
paste input "https://docs.google.com/spreadsheets/d/1KGDWOUj-EE4ZP5T_I5QxtM_1ROZ2e-kf79WyEDO…"
type input "https://docs.google.com/spreadsheets/d/1KGDWOUj-EE4ZP5T_I5QxtM_1ROZ2e-kf79WyEDO…"
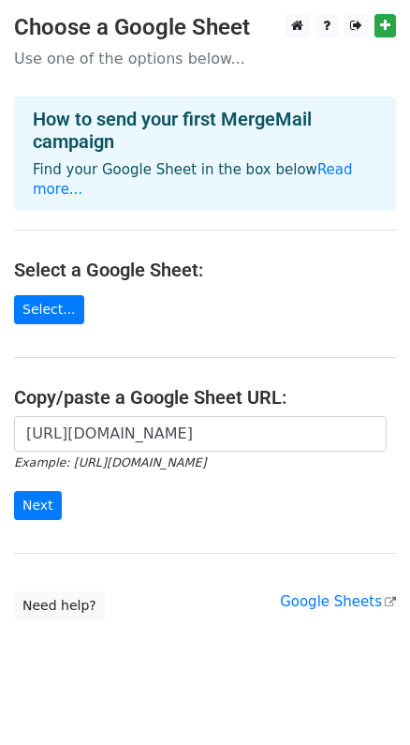
scroll to position [0, 0]
click at [27, 469] on form "https://docs.google.com/spreadsheets/d/1KGDWOUj-EE4ZP5T_I5QxtM_1ROZ2e-kf79WyEDO…" at bounding box center [205, 468] width 382 height 105
click at [31, 491] on input "Next" at bounding box center [38, 505] width 48 height 29
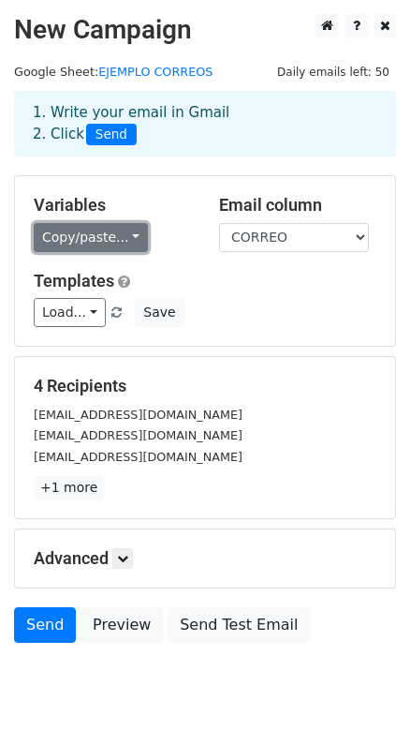
click at [96, 234] on link "Copy/paste..." at bounding box center [91, 237] width 114 height 29
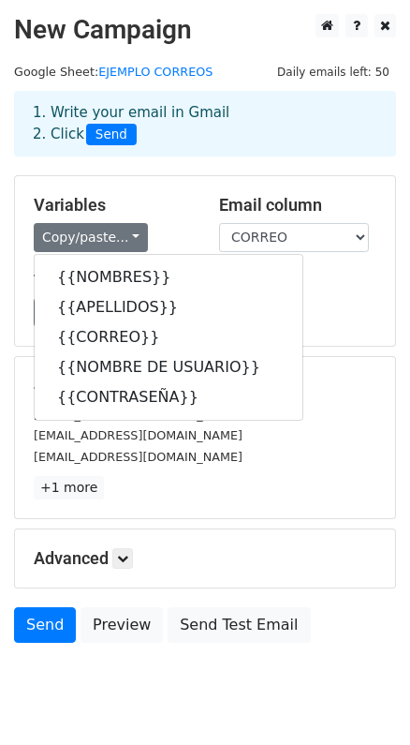
click at [349, 296] on div "Templates Load... No templates saved Save" at bounding box center [205, 299] width 371 height 57
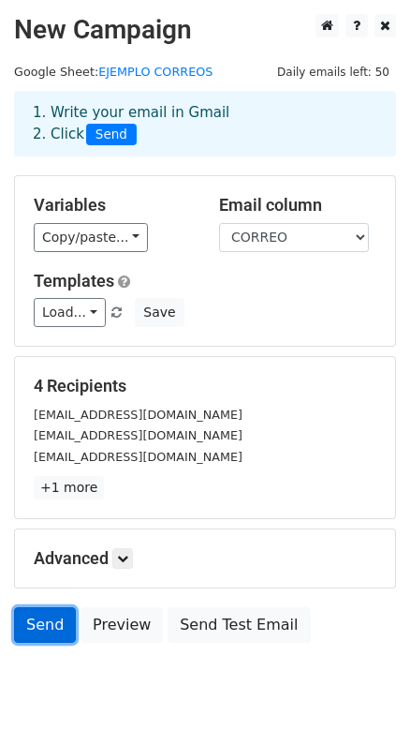
click at [52, 629] on link "Send" at bounding box center [45, 625] width 62 height 36
